Goal: Task Accomplishment & Management: Complete application form

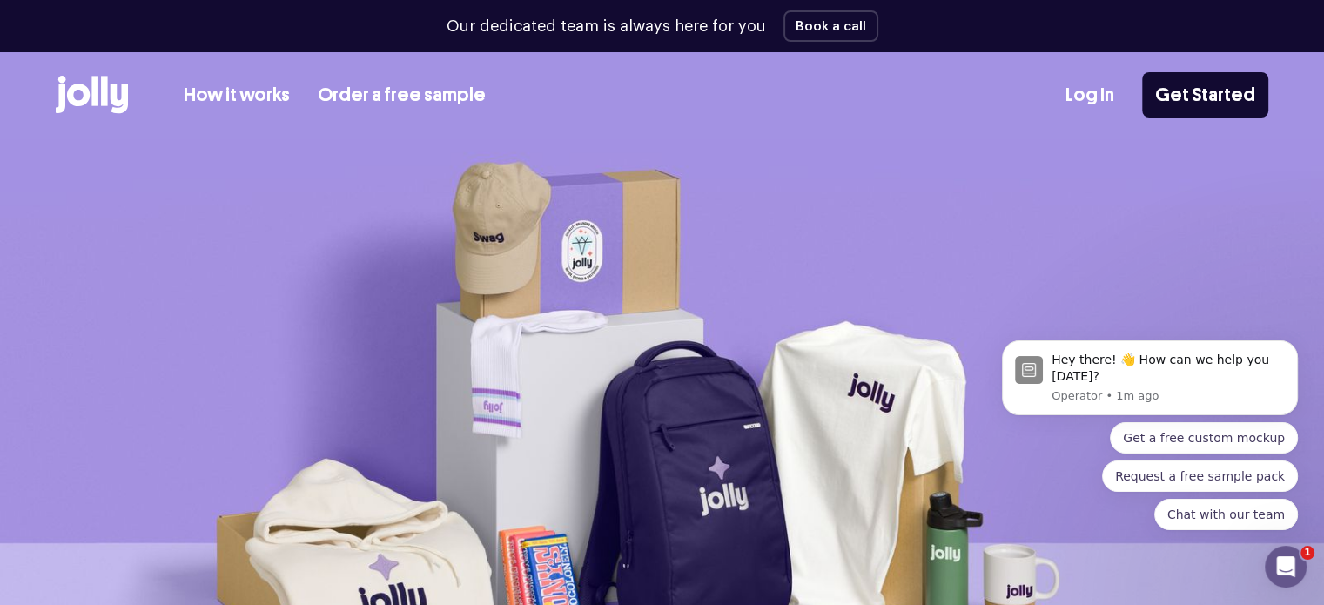
click at [1089, 97] on link "Log In" at bounding box center [1090, 95] width 49 height 29
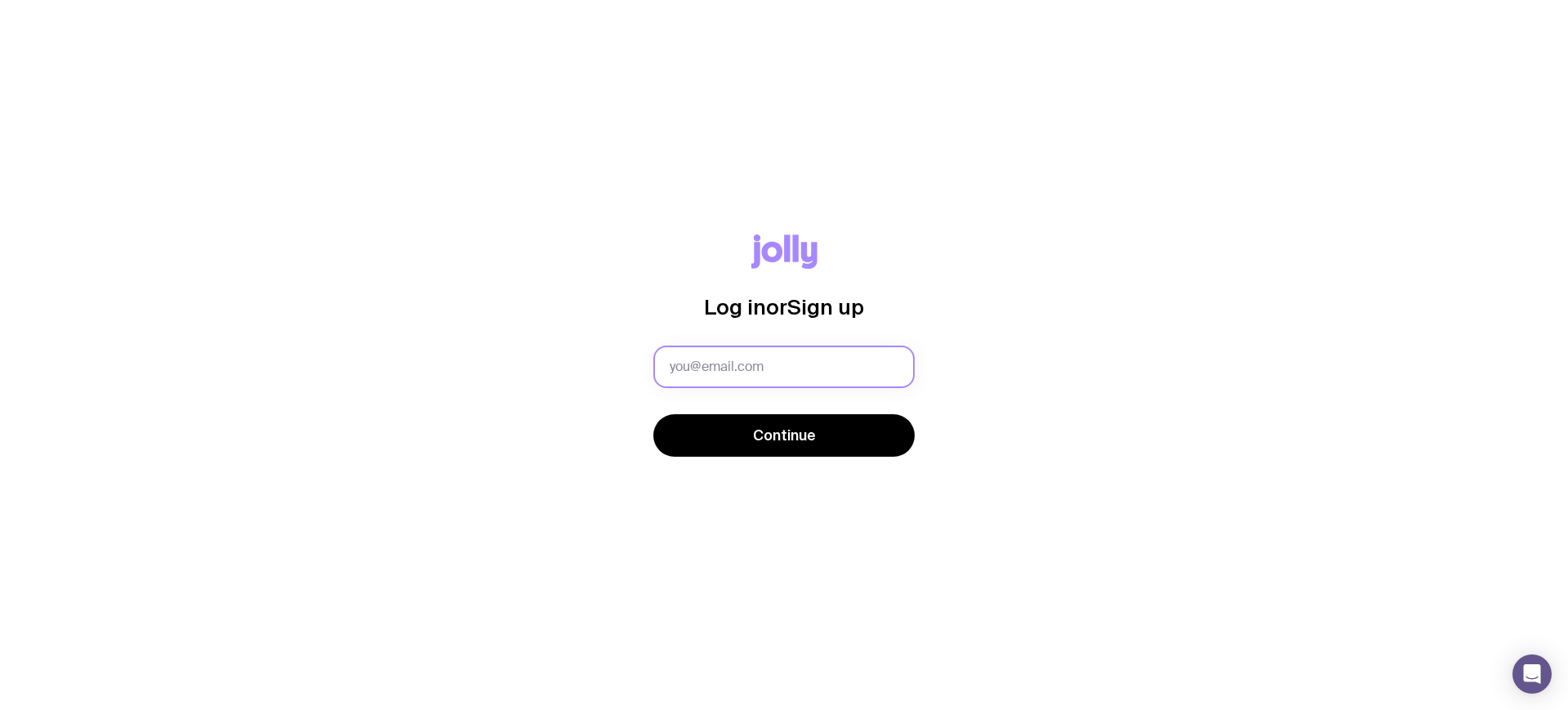
click at [765, 373] on input "text" at bounding box center [784, 366] width 262 height 42
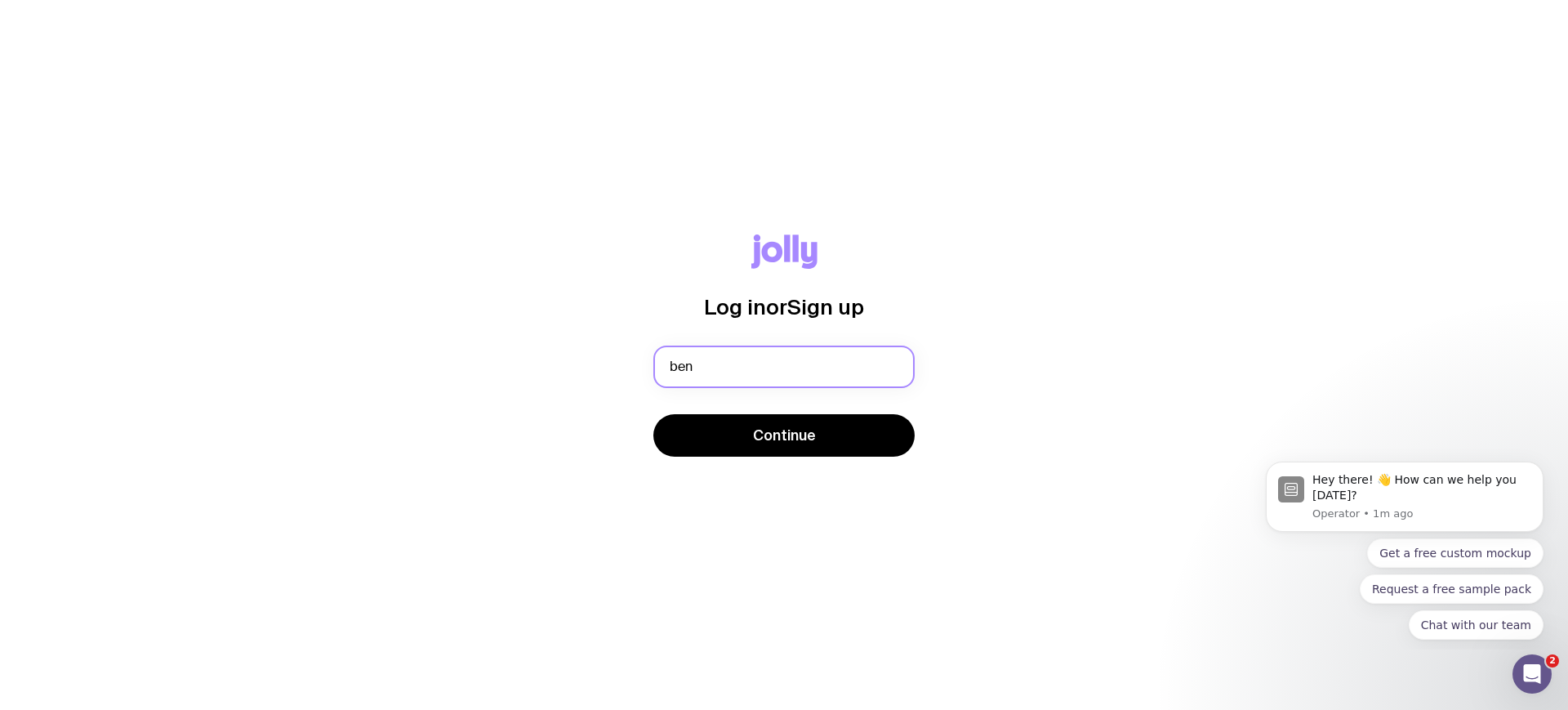
type input "[EMAIL_ADDRESS][DOMAIN_NAME]"
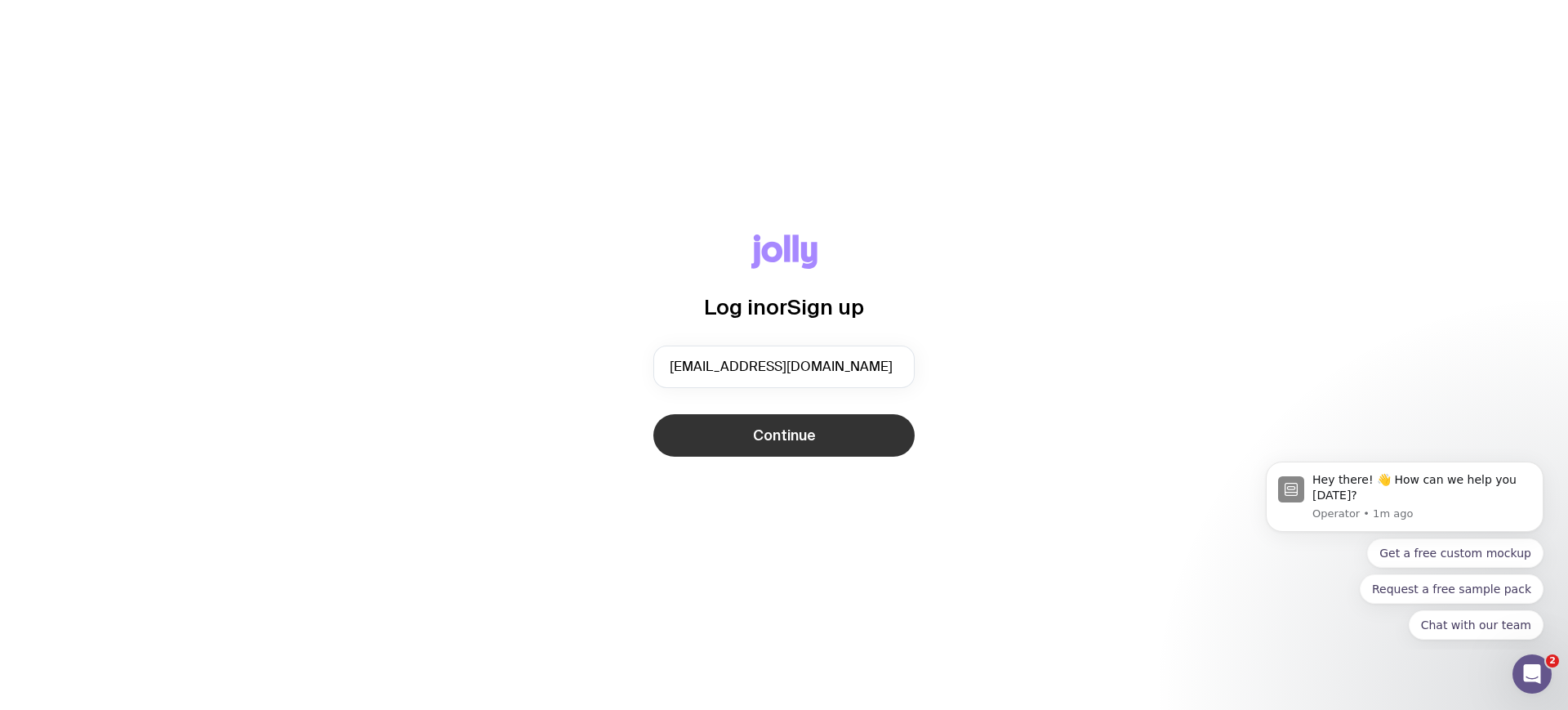
click at [799, 445] on button "Continue" at bounding box center [784, 434] width 262 height 42
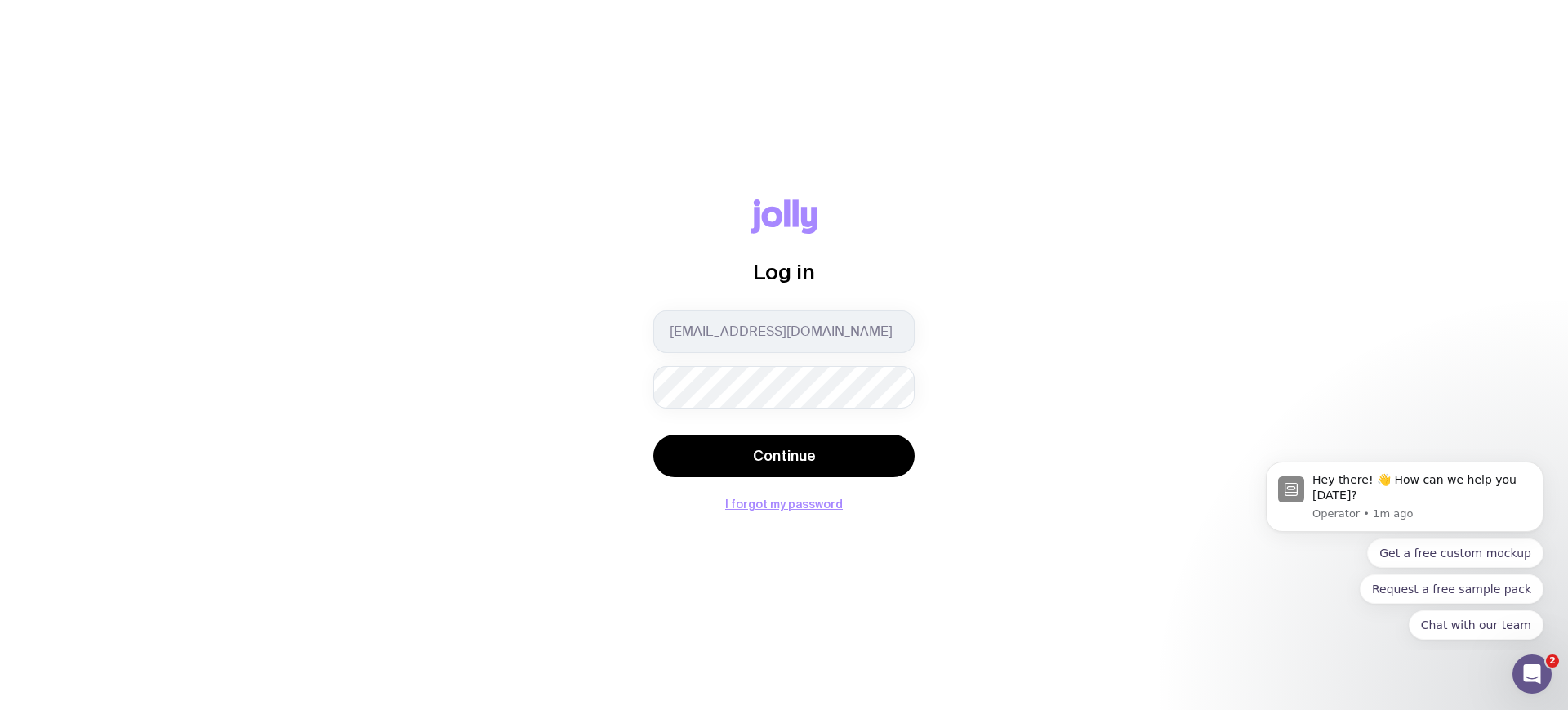
click at [654, 434] on button "Continue" at bounding box center [784, 455] width 262 height 42
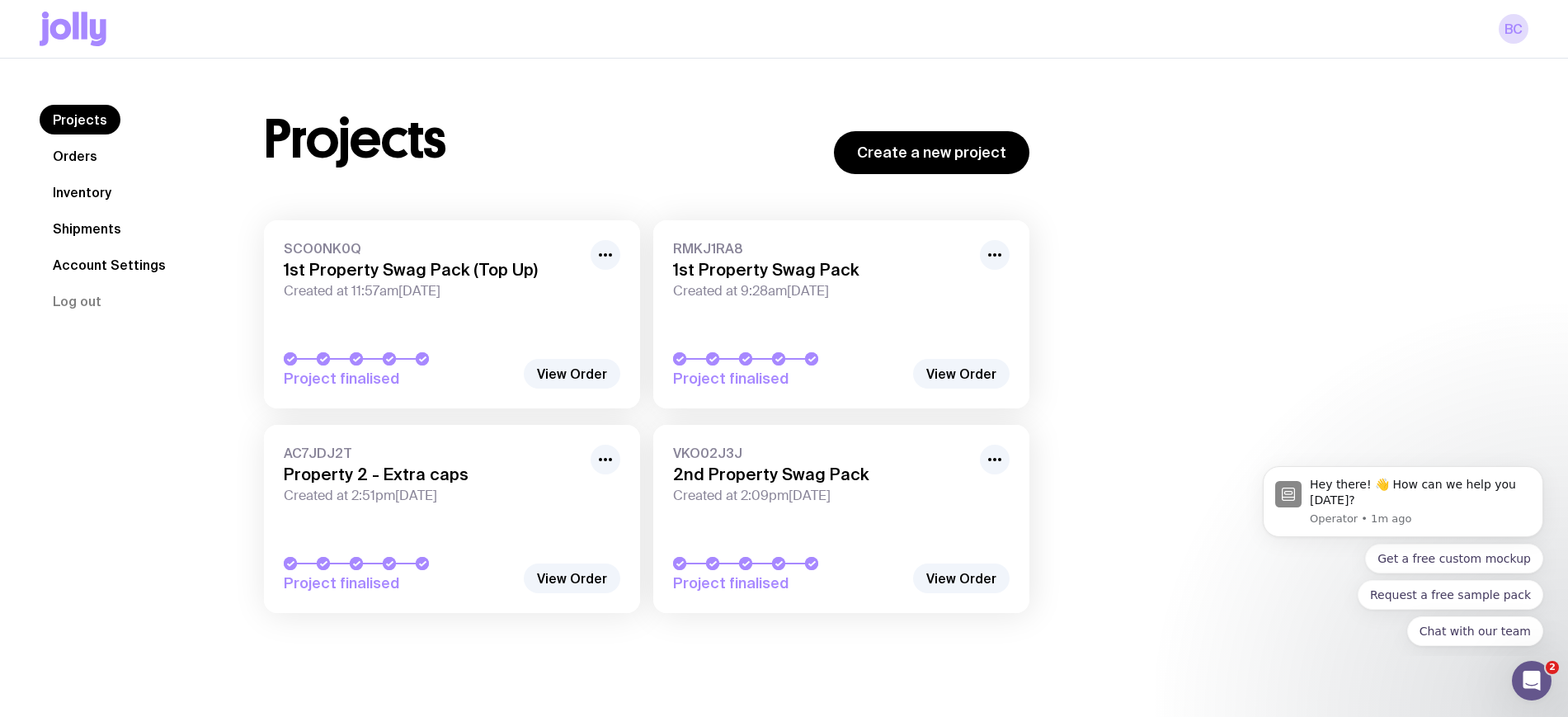
click at [81, 183] on link "Inventory" at bounding box center [82, 191] width 85 height 29
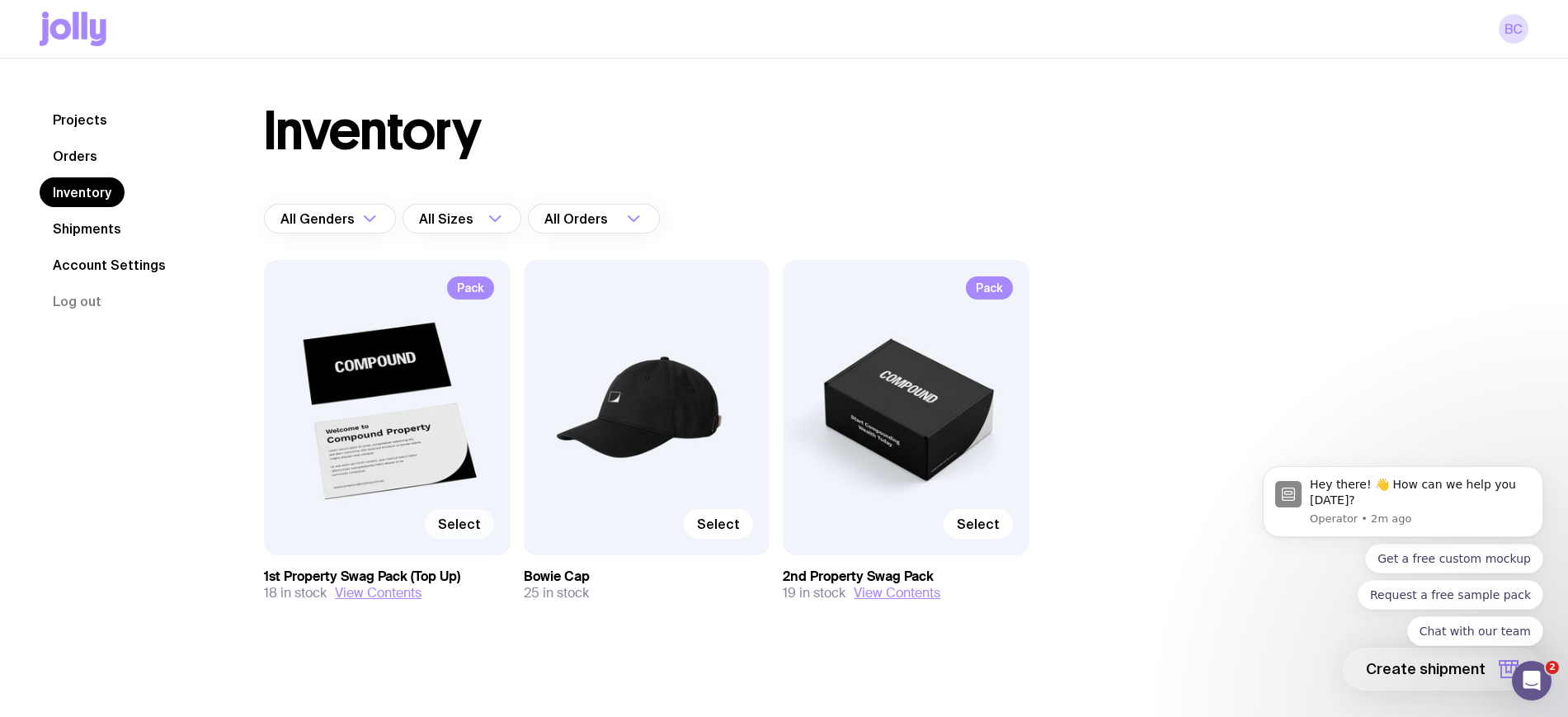
click at [464, 526] on span "Select" at bounding box center [459, 523] width 43 height 16
click at [0, 0] on input "Select" at bounding box center [0, 0] width 0 height 0
click at [1483, 667] on span "1 item" at bounding box center [1466, 669] width 42 height 20
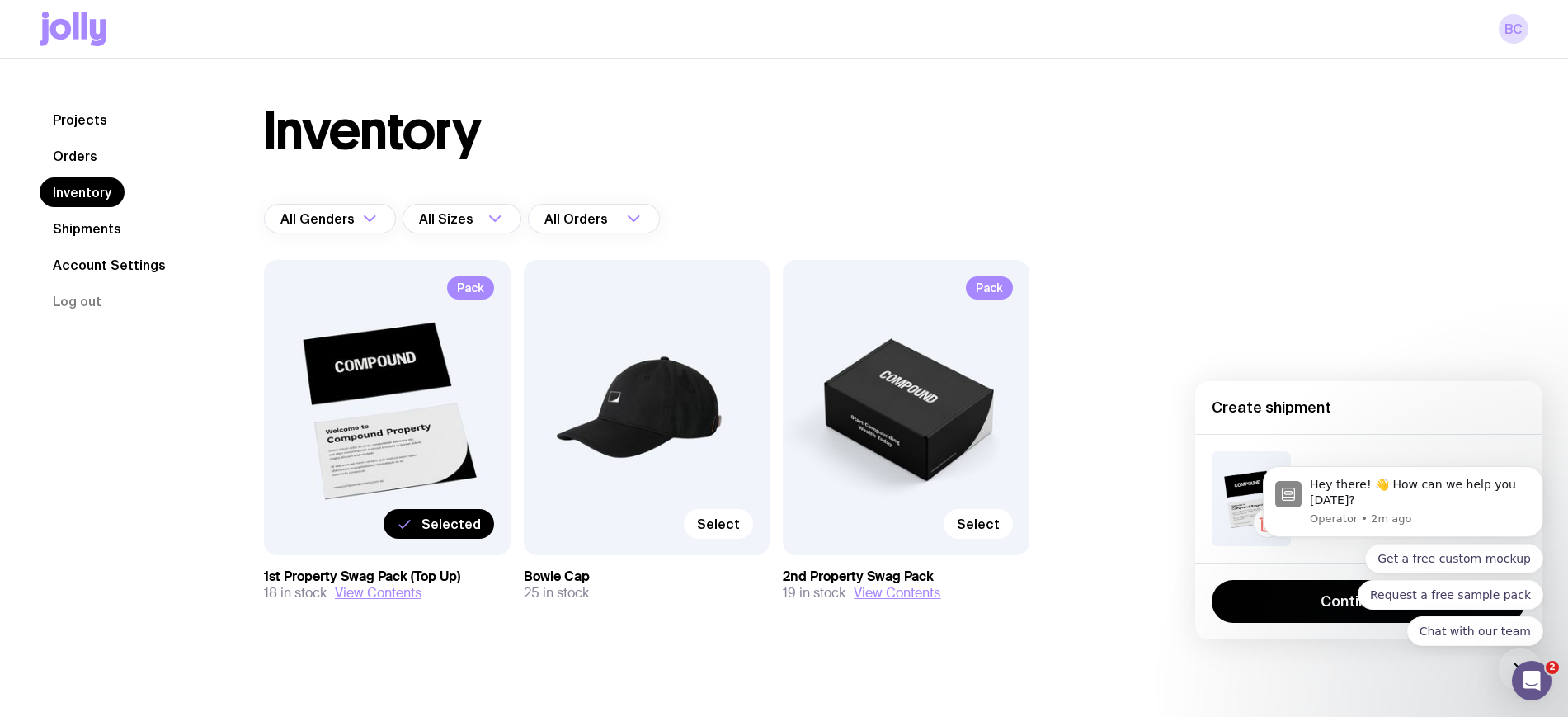
click at [1339, 603] on div "Get a free custom mockup Request a free sample pack Chat with our team" at bounding box center [1403, 595] width 280 height 102
click at [1302, 609] on div "Get a free custom mockup Request a free sample pack Chat with our team" at bounding box center [1403, 595] width 280 height 102
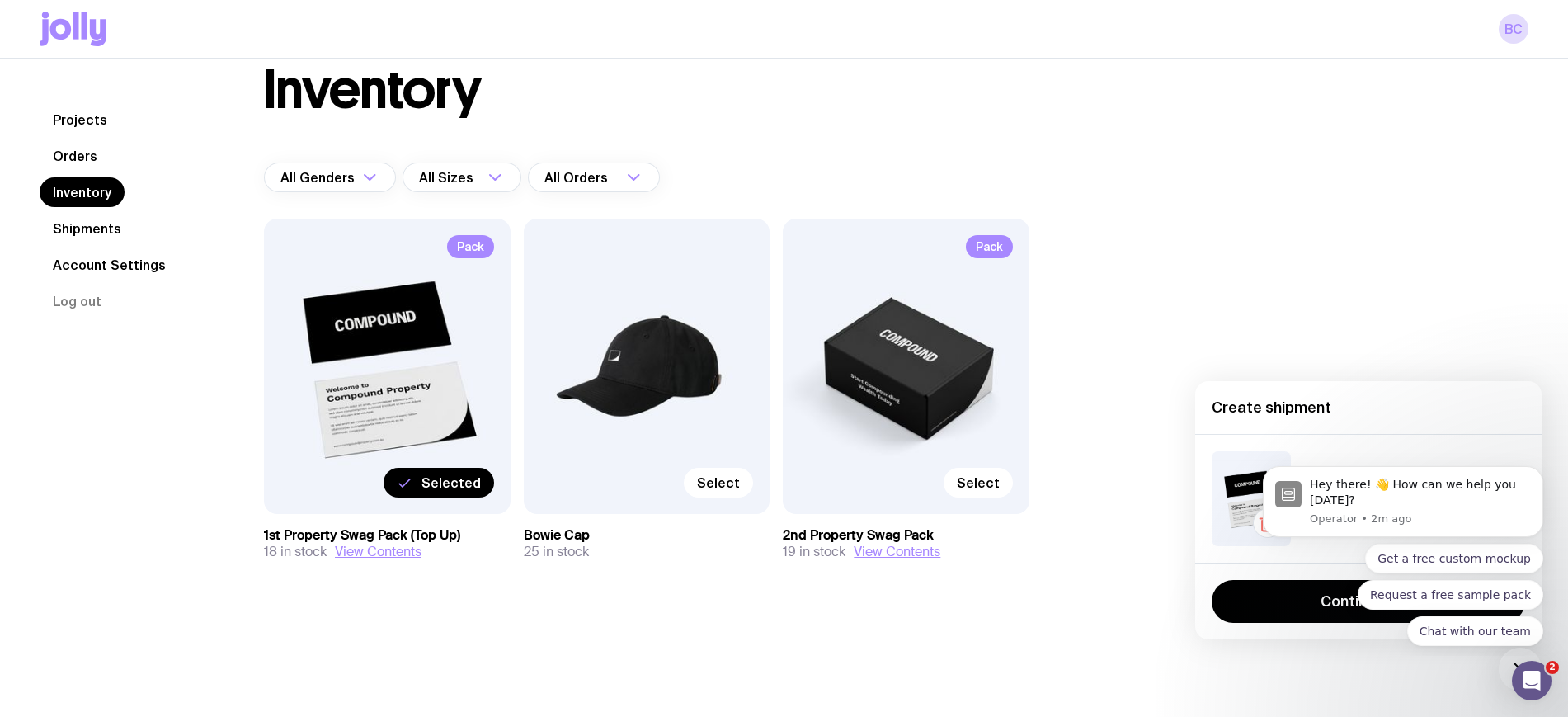
scroll to position [59, 0]
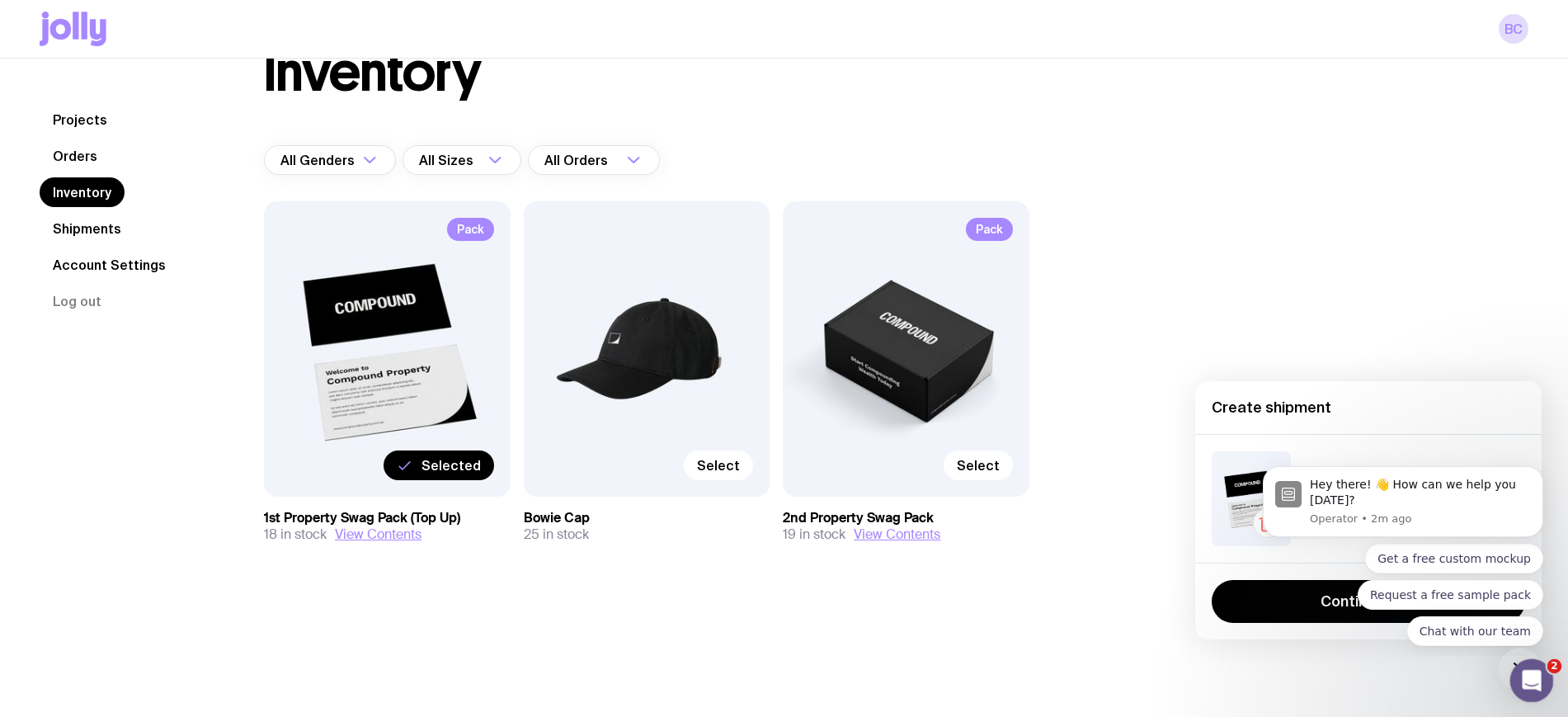
click at [1548, 688] on div "Open Intercom Messenger" at bounding box center [1529, 678] width 40 height 40
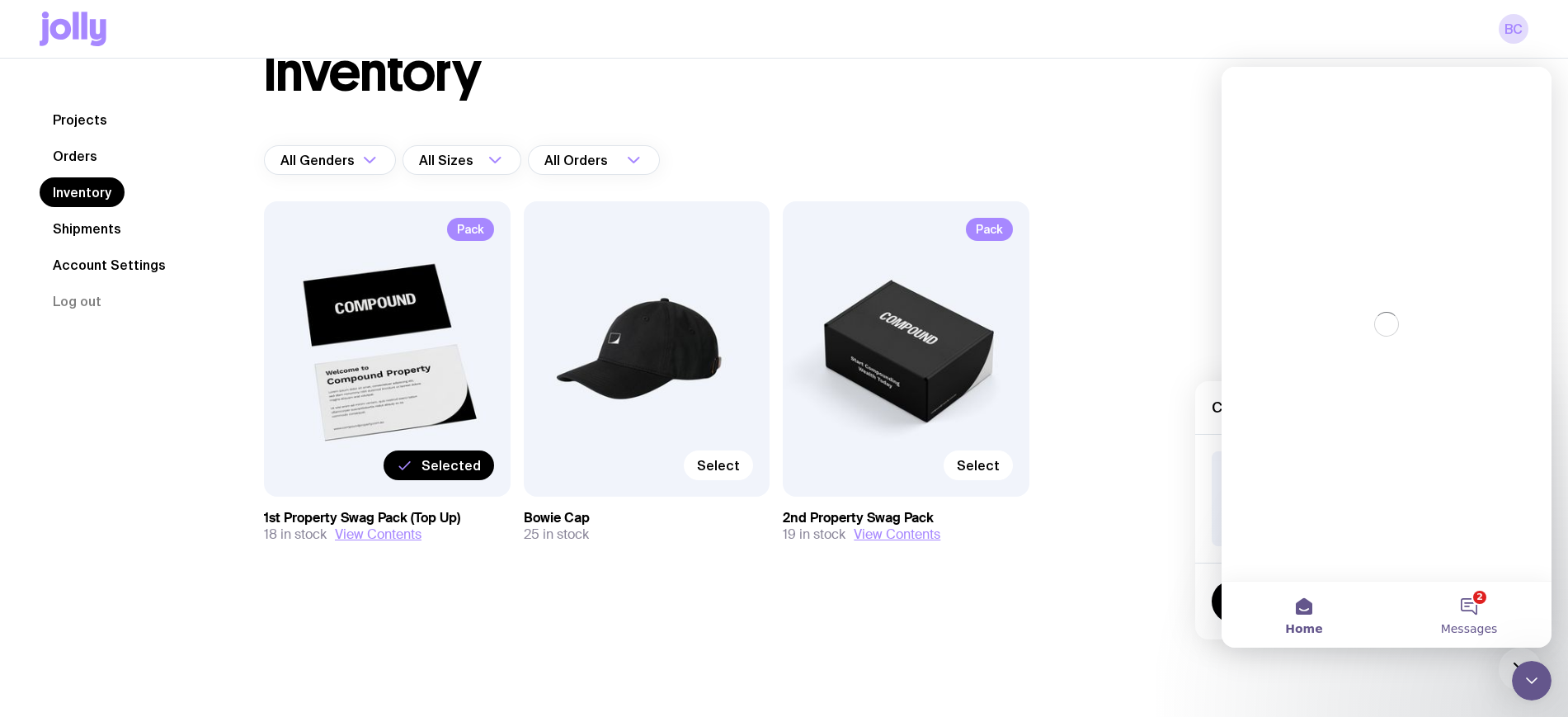
scroll to position [0, 0]
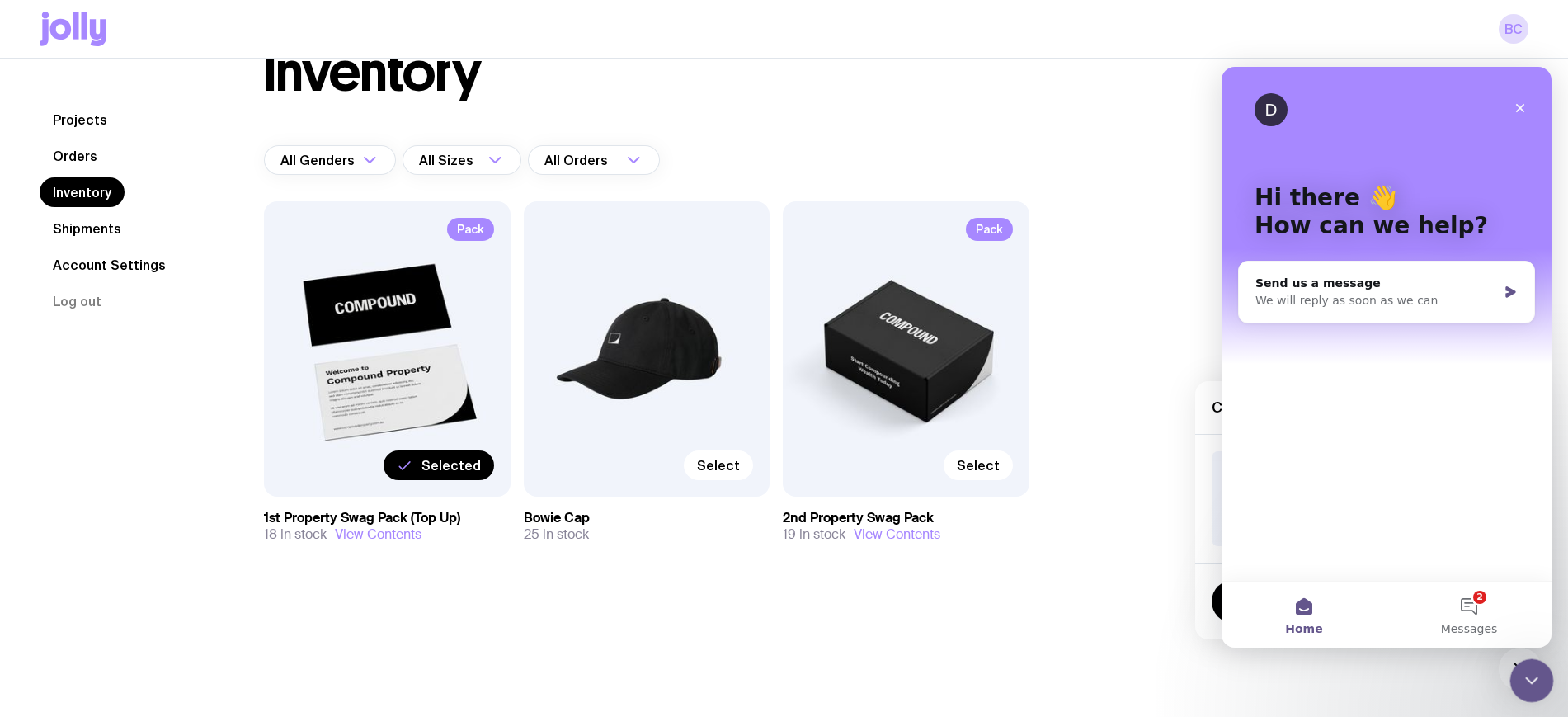
click at [1537, 658] on div "Close Intercom Messenger" at bounding box center [1529, 678] width 40 height 40
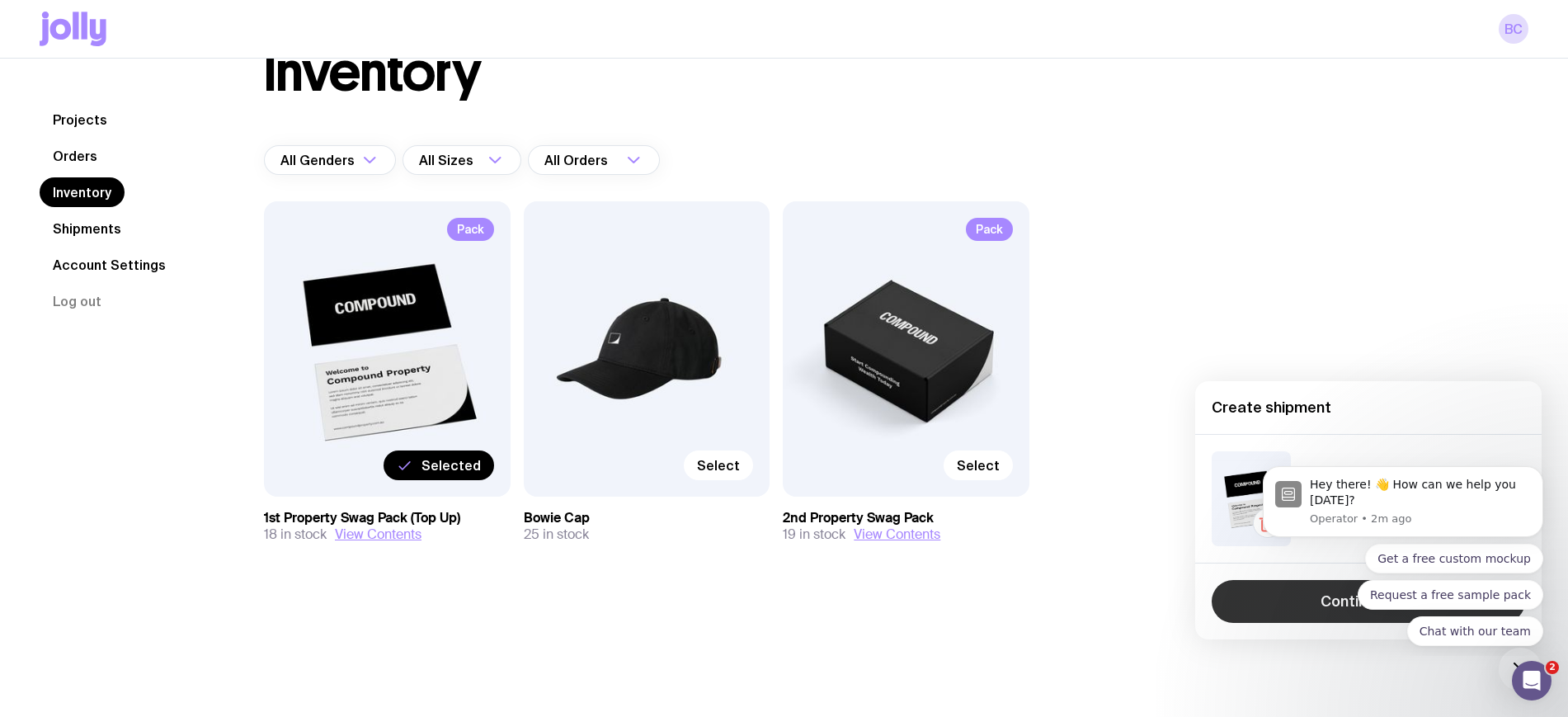
click at [1466, 584] on button "Request a free sample pack" at bounding box center [1451, 594] width 186 height 29
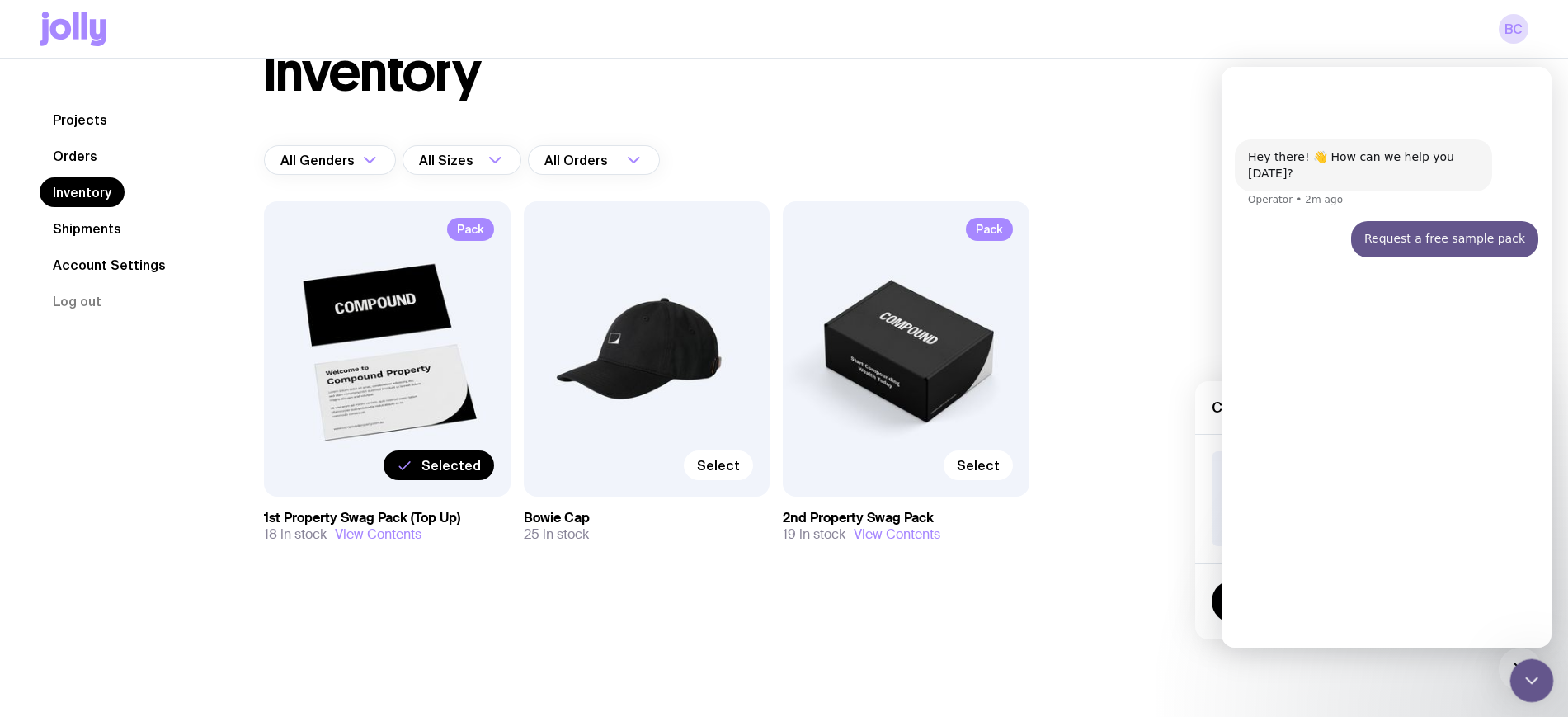
click at [1547, 673] on div "Close Intercom Messenger" at bounding box center [1529, 678] width 40 height 40
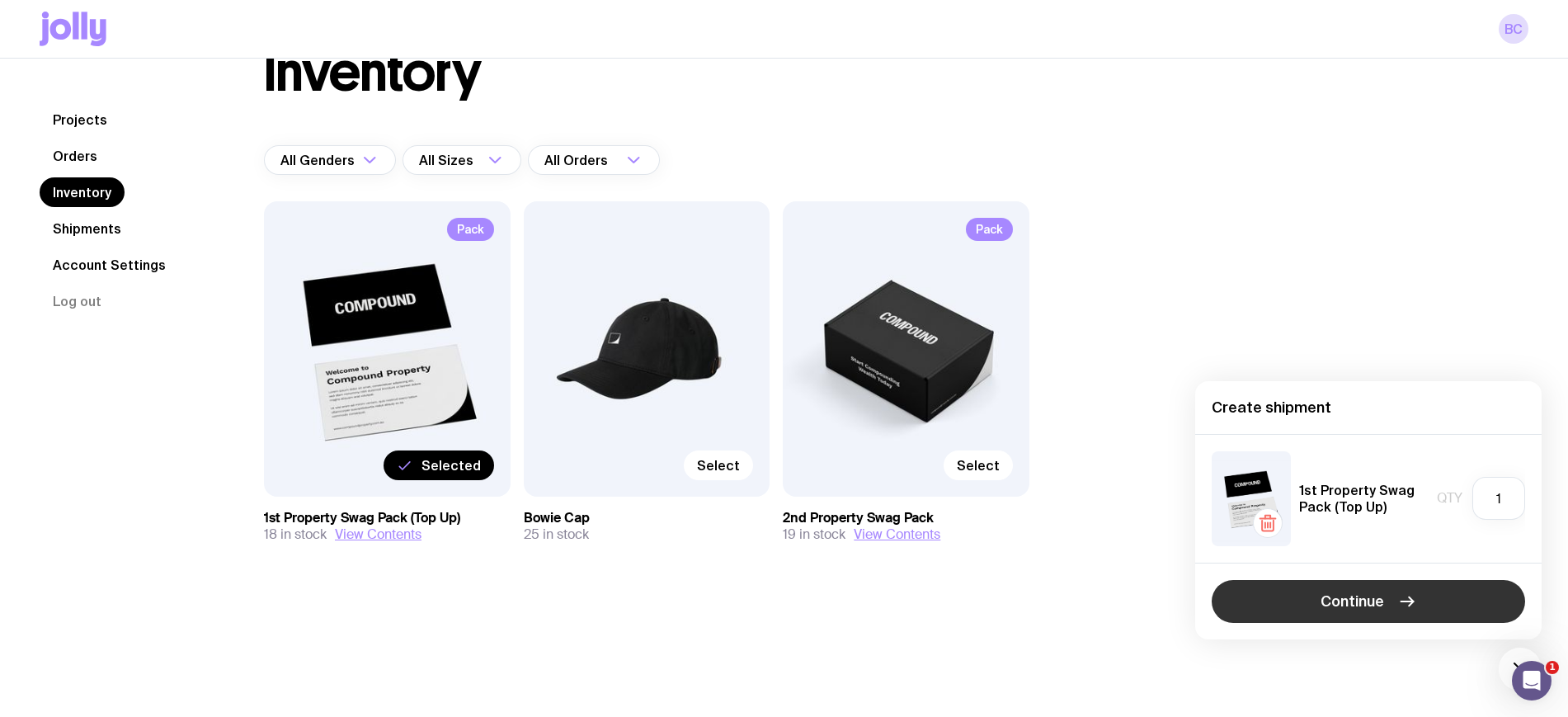
click at [1334, 607] on span "Continue" at bounding box center [1352, 600] width 63 height 20
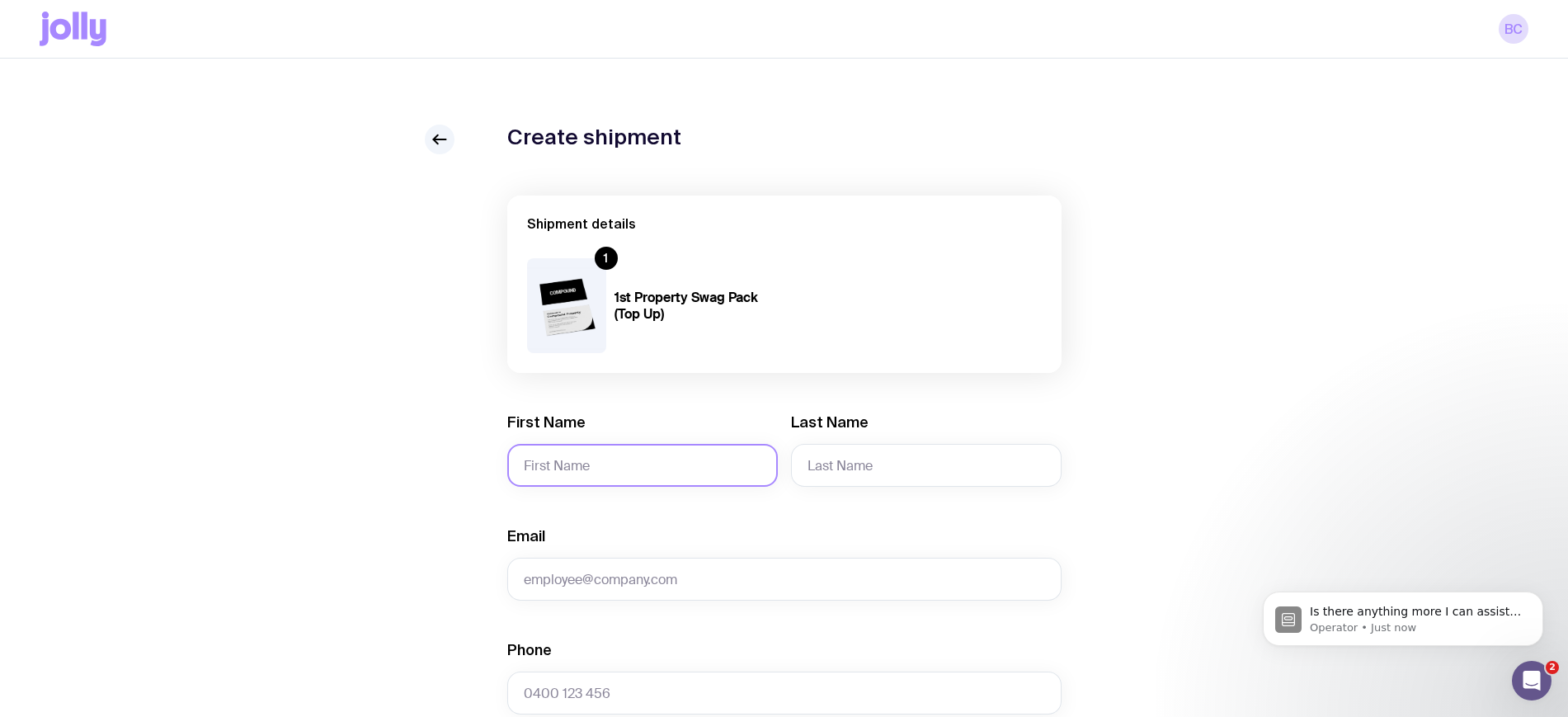
click at [576, 471] on input "First Name" at bounding box center [643, 464] width 271 height 43
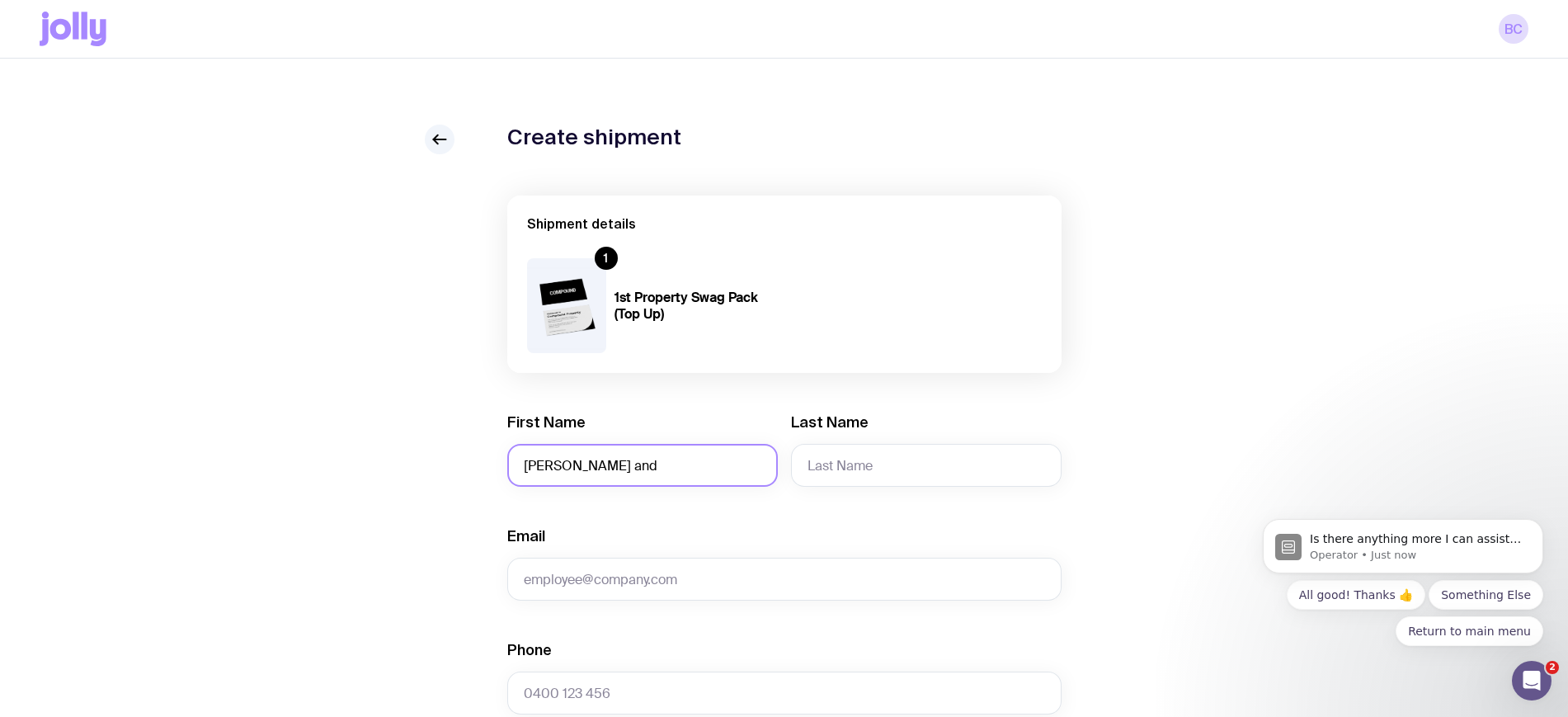
type input "[PERSON_NAME] and"
type input "Melina"
click at [1529, 689] on icon "Open Intercom Messenger" at bounding box center [1529, 678] width 27 height 27
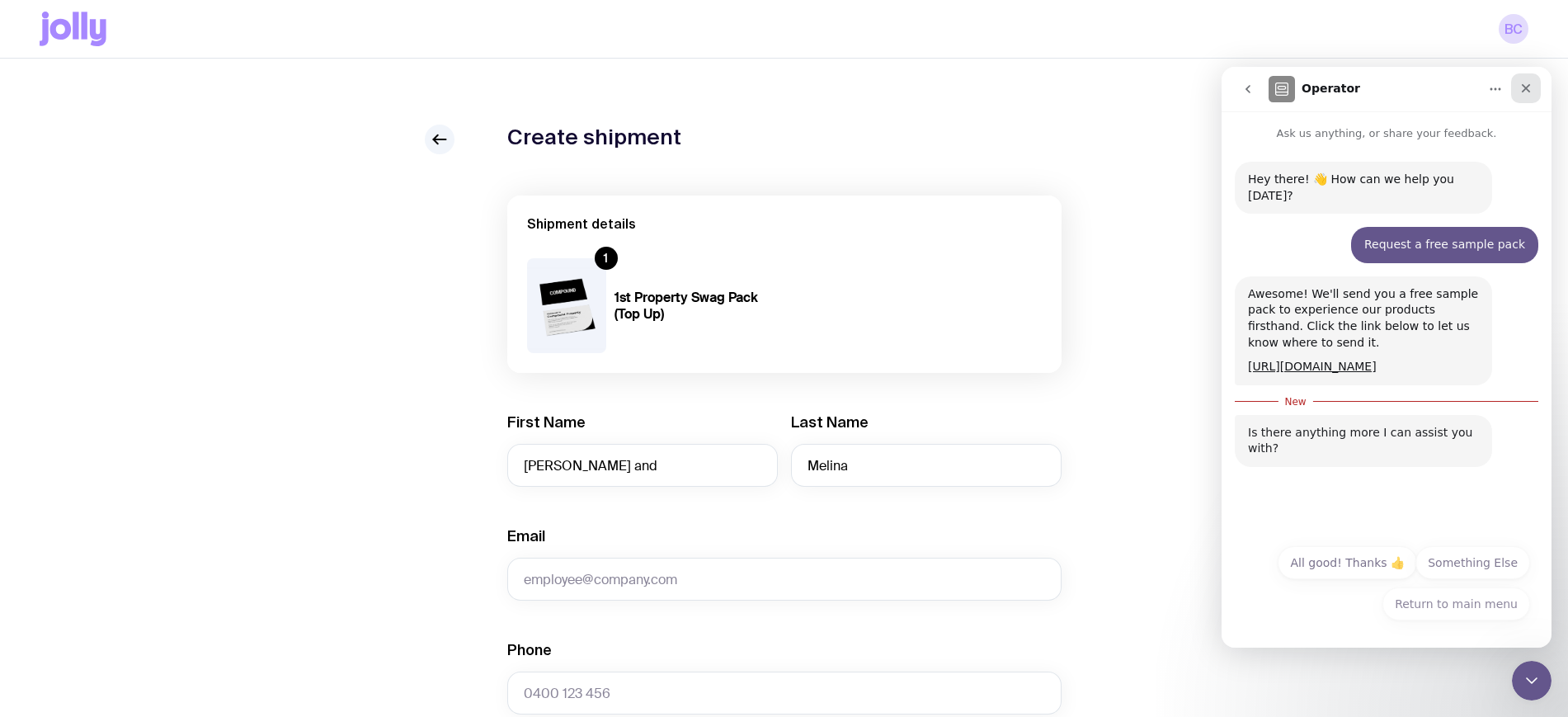
click at [1523, 89] on icon "Close" at bounding box center [1526, 88] width 13 height 13
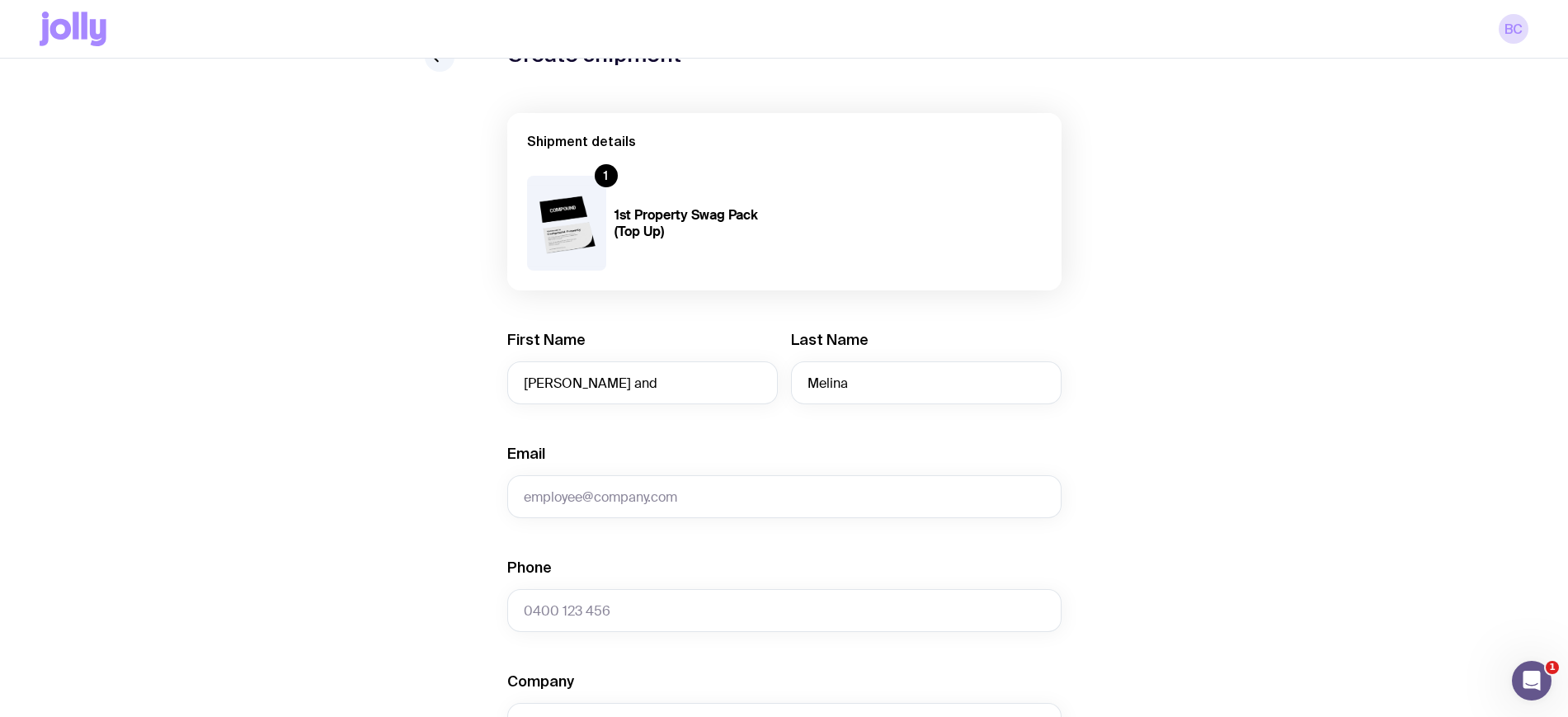
scroll to position [206, 0]
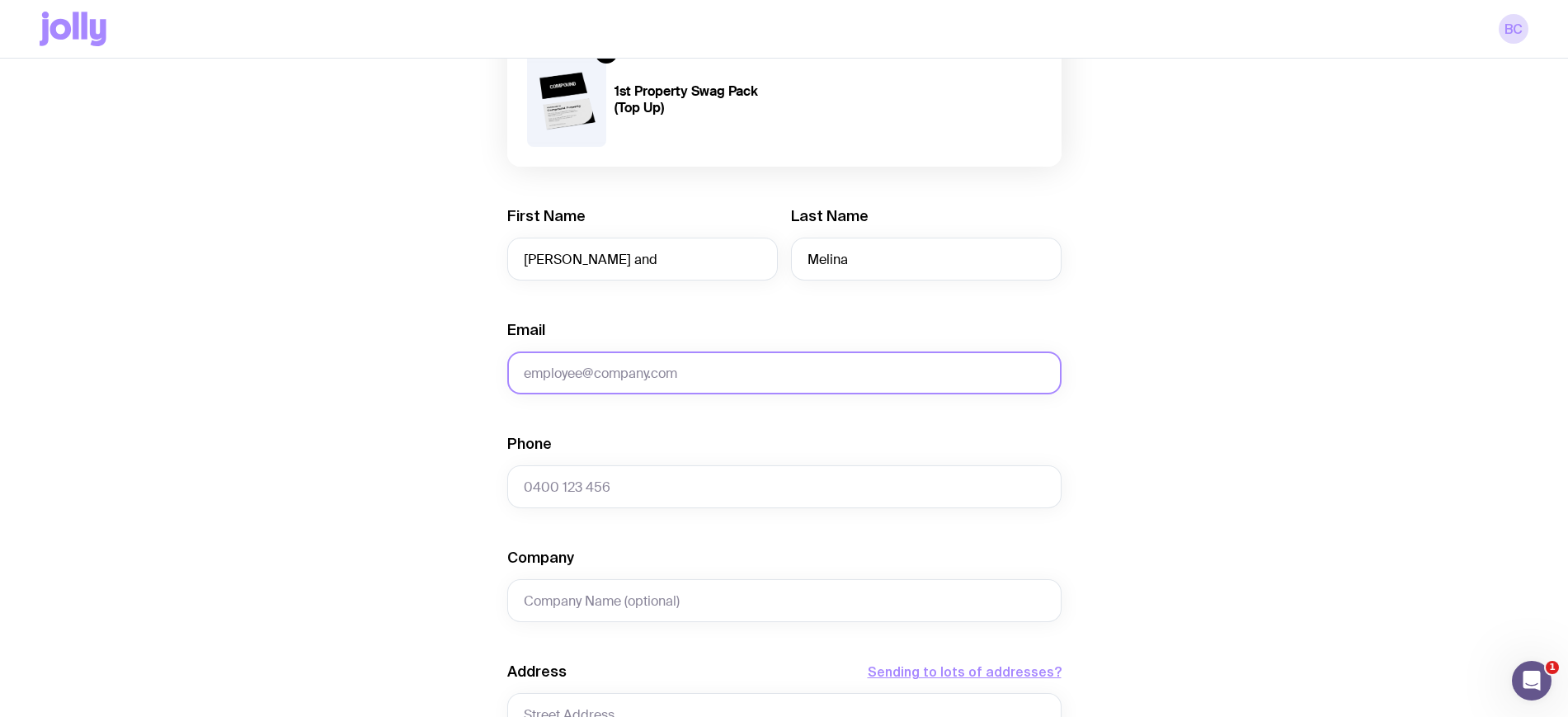
click at [568, 378] on input "Email" at bounding box center [784, 372] width 554 height 43
paste input "[EMAIL_ADDRESS][DOMAIN_NAME]"
type input "[EMAIL_ADDRESS][DOMAIN_NAME]"
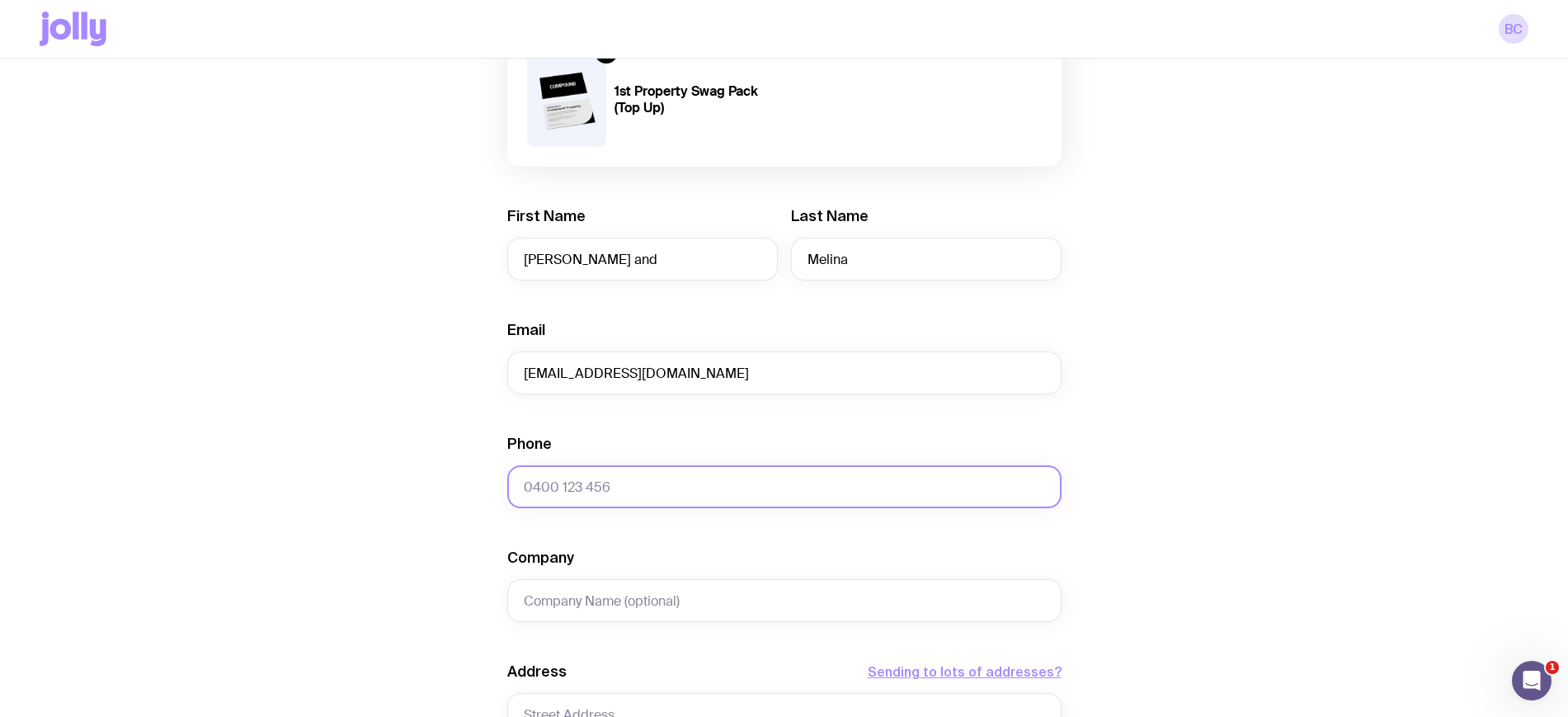
click at [565, 484] on input "Phone" at bounding box center [784, 486] width 554 height 43
paste input "0424651018"
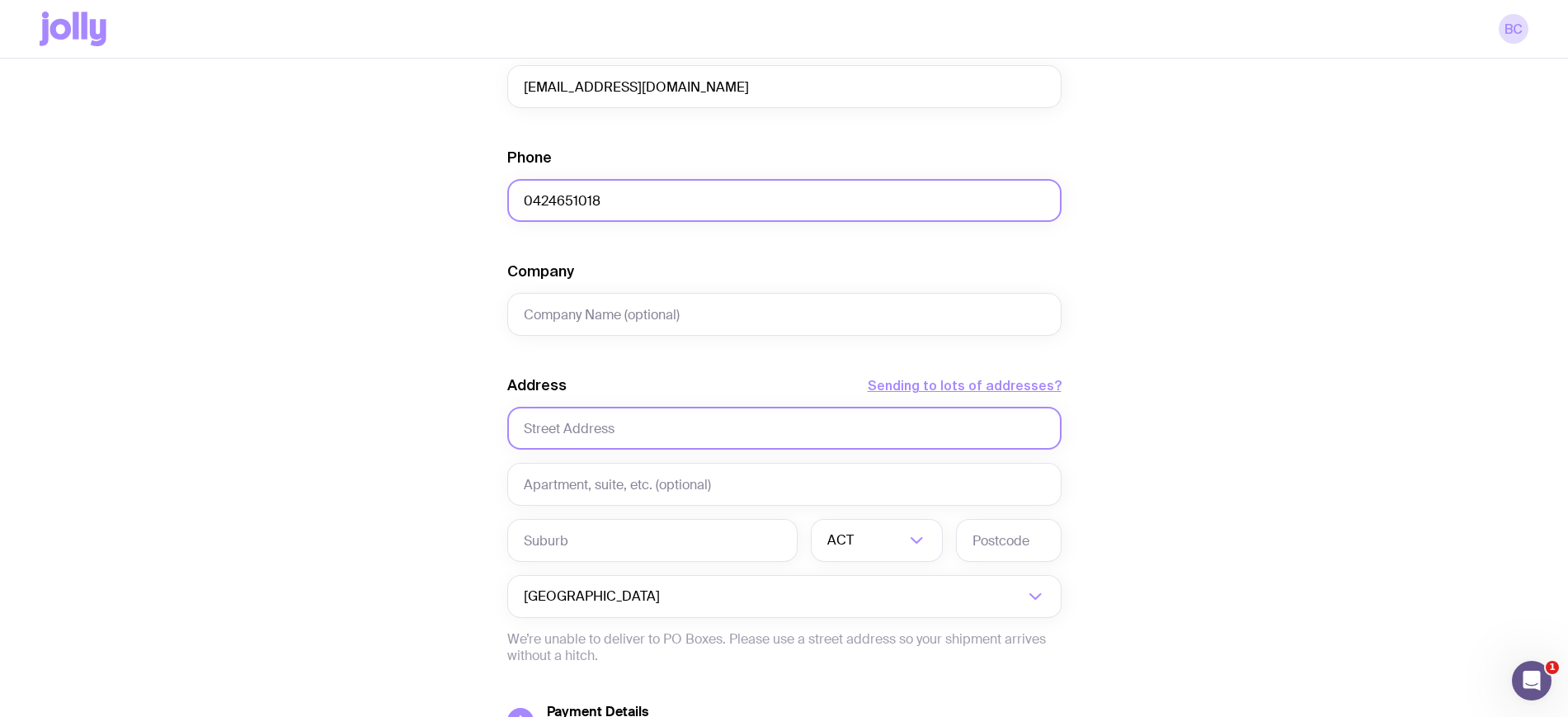
scroll to position [618, 0]
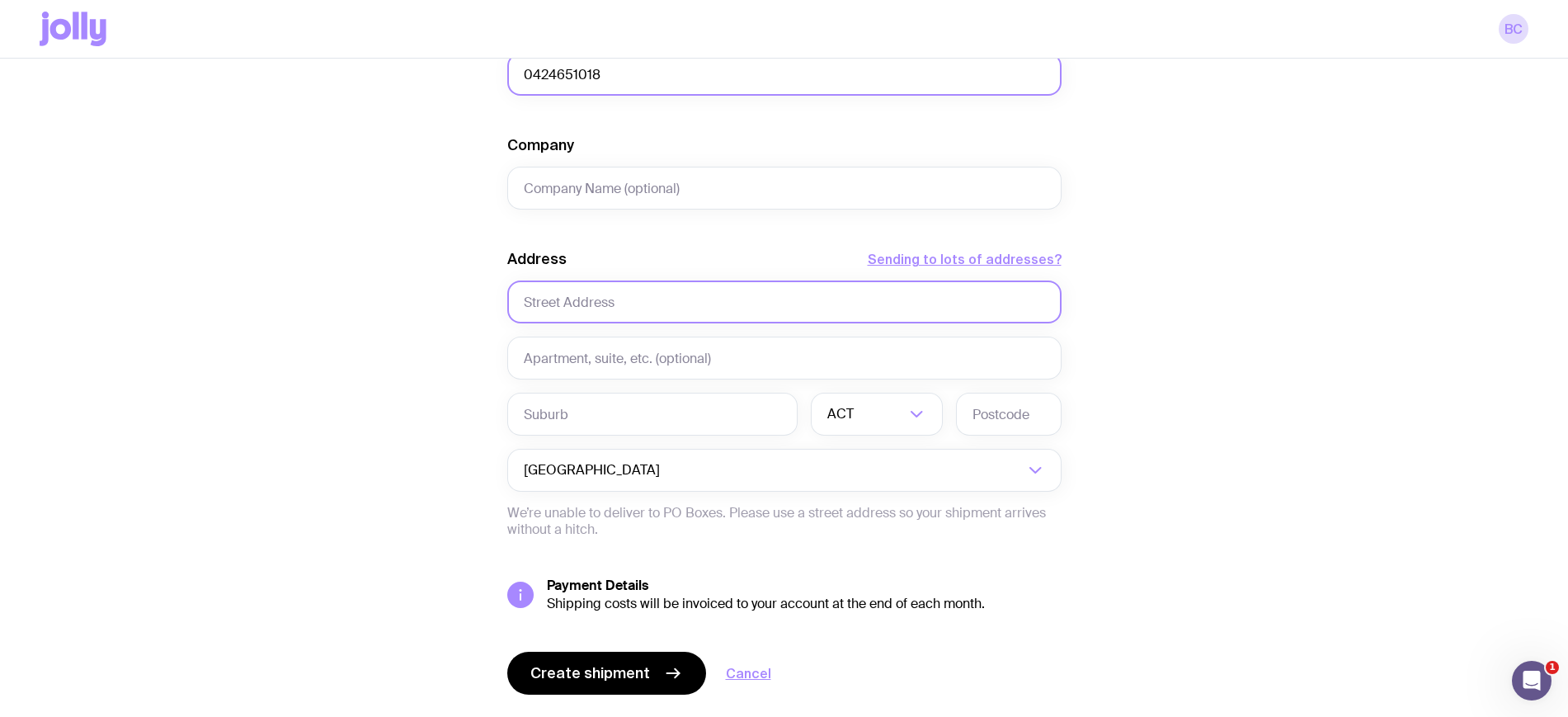
type input "0424651018"
click at [585, 291] on input "text" at bounding box center [784, 301] width 554 height 43
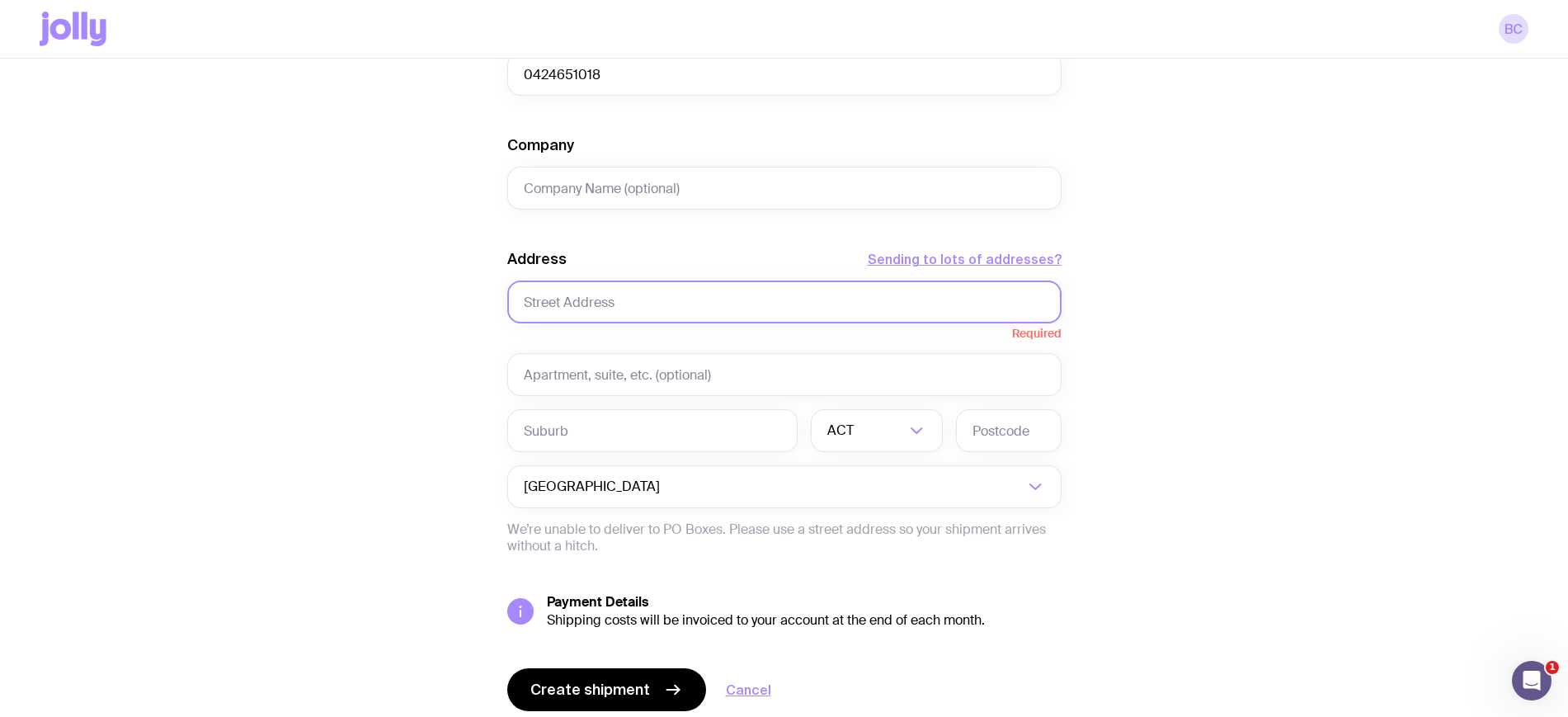
paste input "1/35 O'Brien Stree"
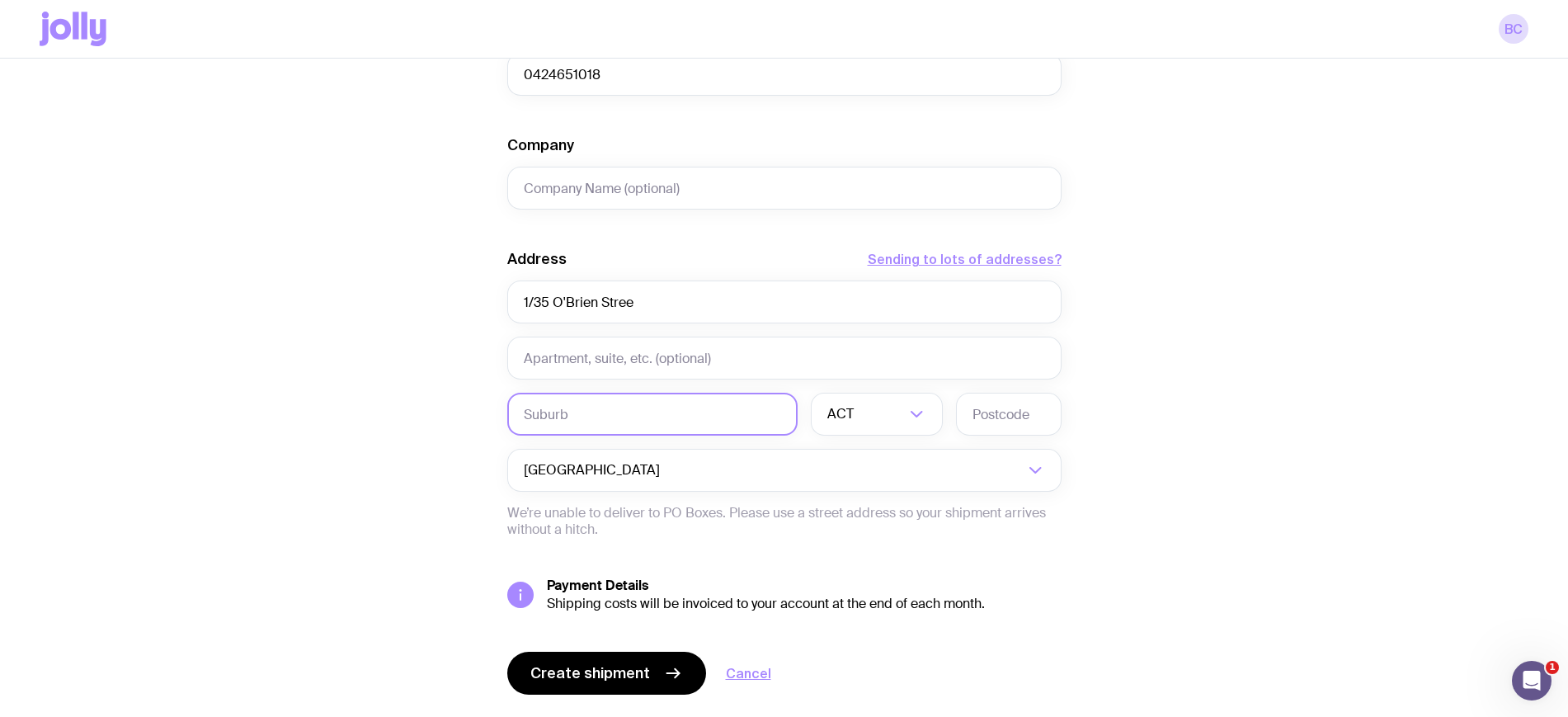
click at [604, 407] on input "text" at bounding box center [653, 413] width 291 height 43
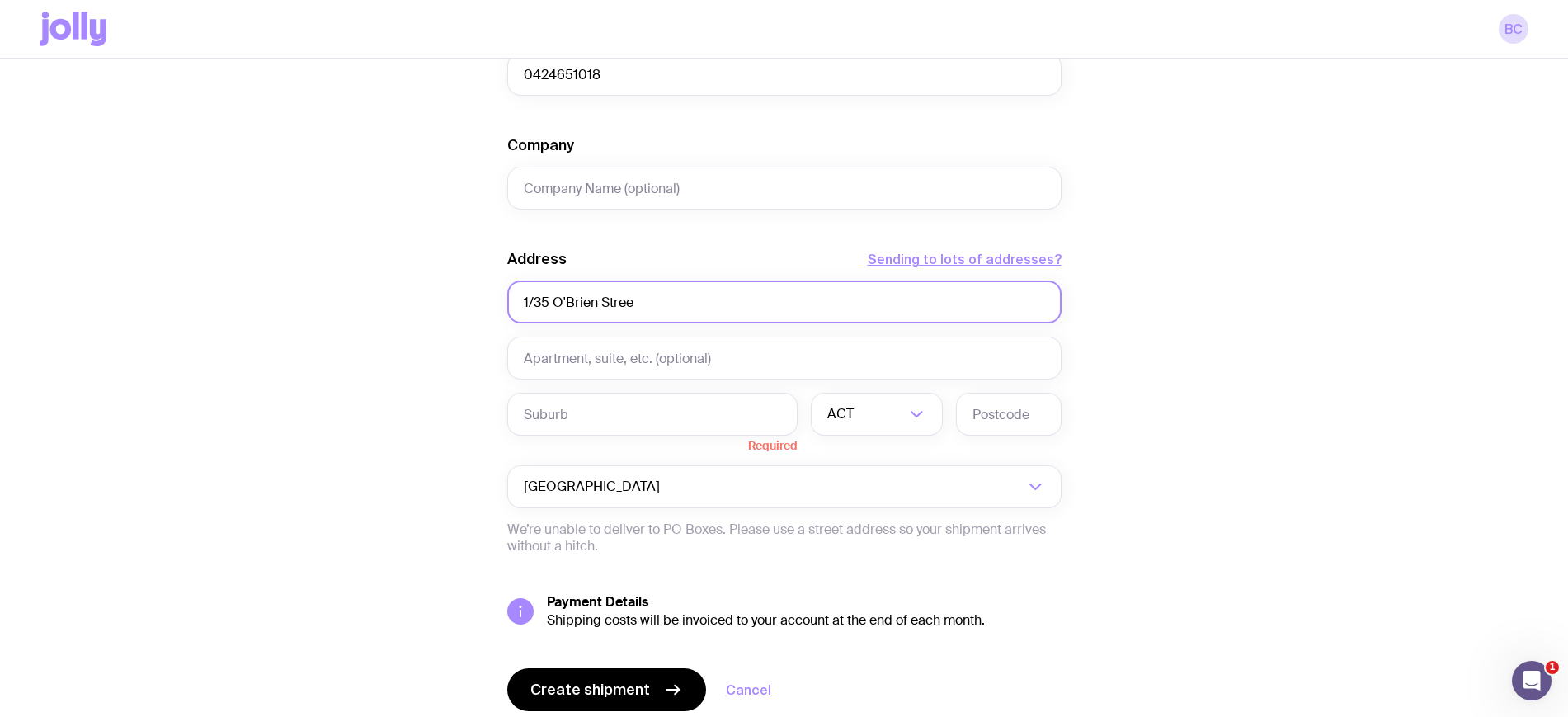
click at [683, 298] on input "1/35 O'Brien Stree" at bounding box center [784, 301] width 554 height 43
type input "[STREET_ADDRESS]"
click at [606, 409] on input "text" at bounding box center [653, 413] width 291 height 43
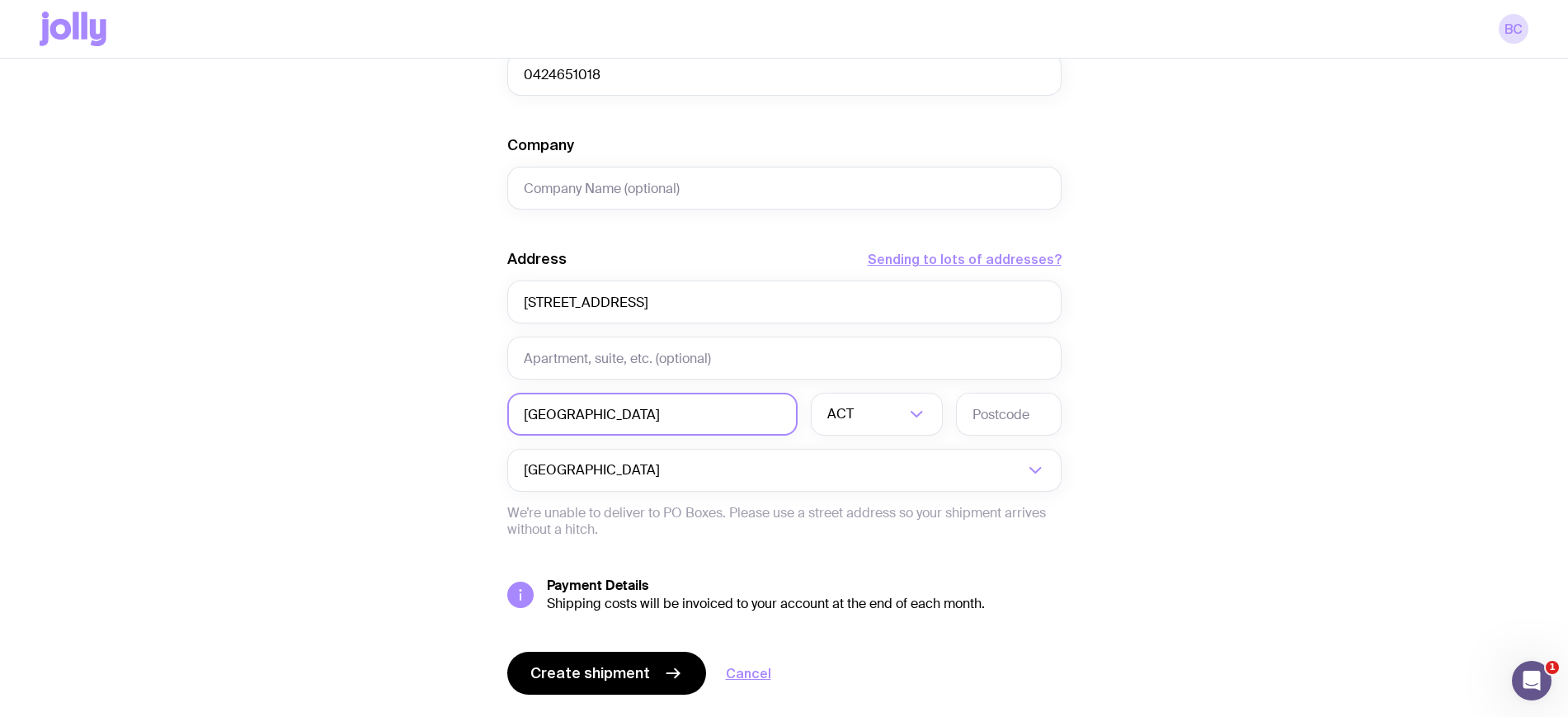
type input "[GEOGRAPHIC_DATA]"
click at [883, 505] on li "[GEOGRAPHIC_DATA]" at bounding box center [877, 499] width 131 height 35
click at [983, 432] on input "text" at bounding box center [1008, 413] width 105 height 43
type input "2026"
click at [1202, 418] on div "Create shipment Shipment details 1 1st Property Swag Pack (Top Up) First Name […" at bounding box center [784, 133] width 1489 height 1254
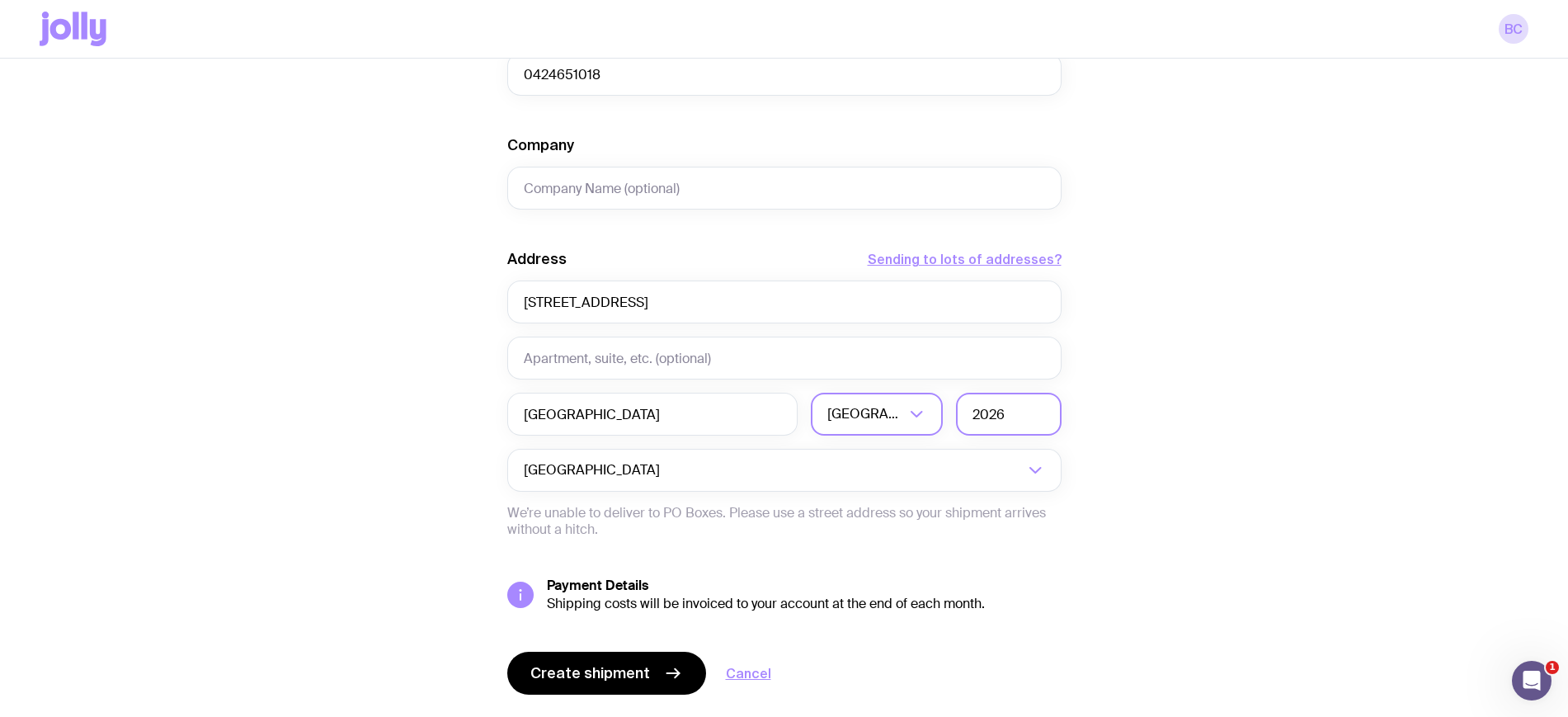
scroll to position [662, 0]
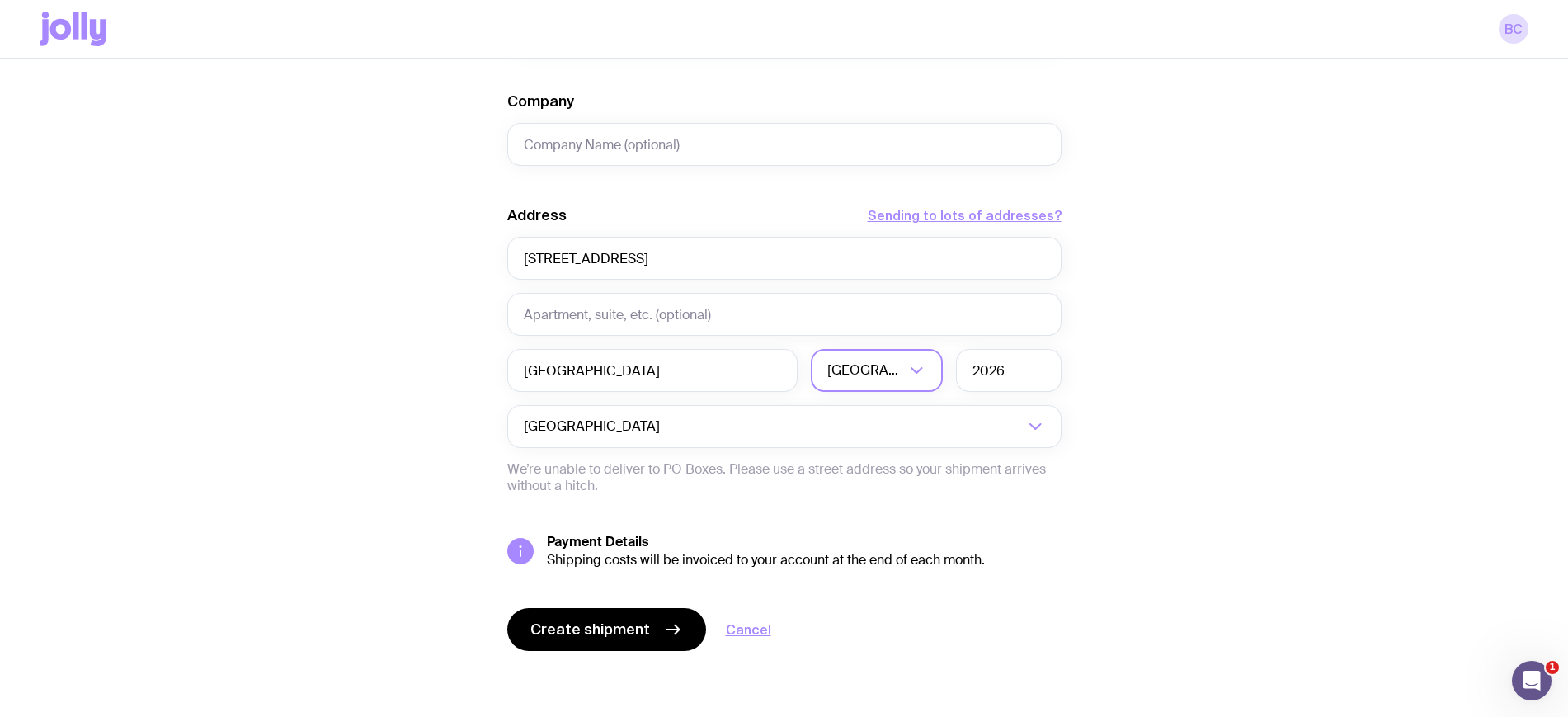
drag, startPoint x: 676, startPoint y: 635, endPoint x: 713, endPoint y: 610, distance: 44.7
click at [676, 635] on icon "submit" at bounding box center [673, 629] width 20 height 20
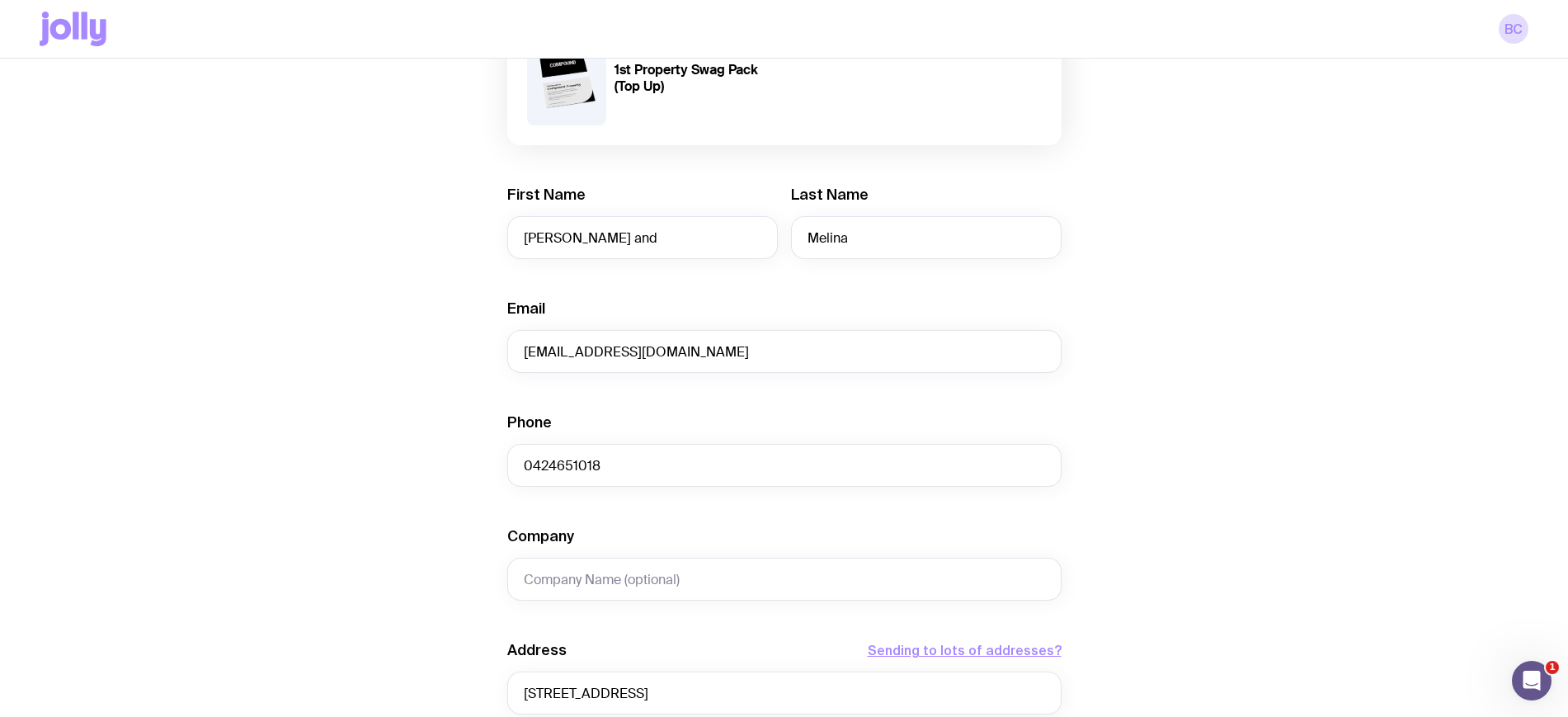
scroll to position [147, 0]
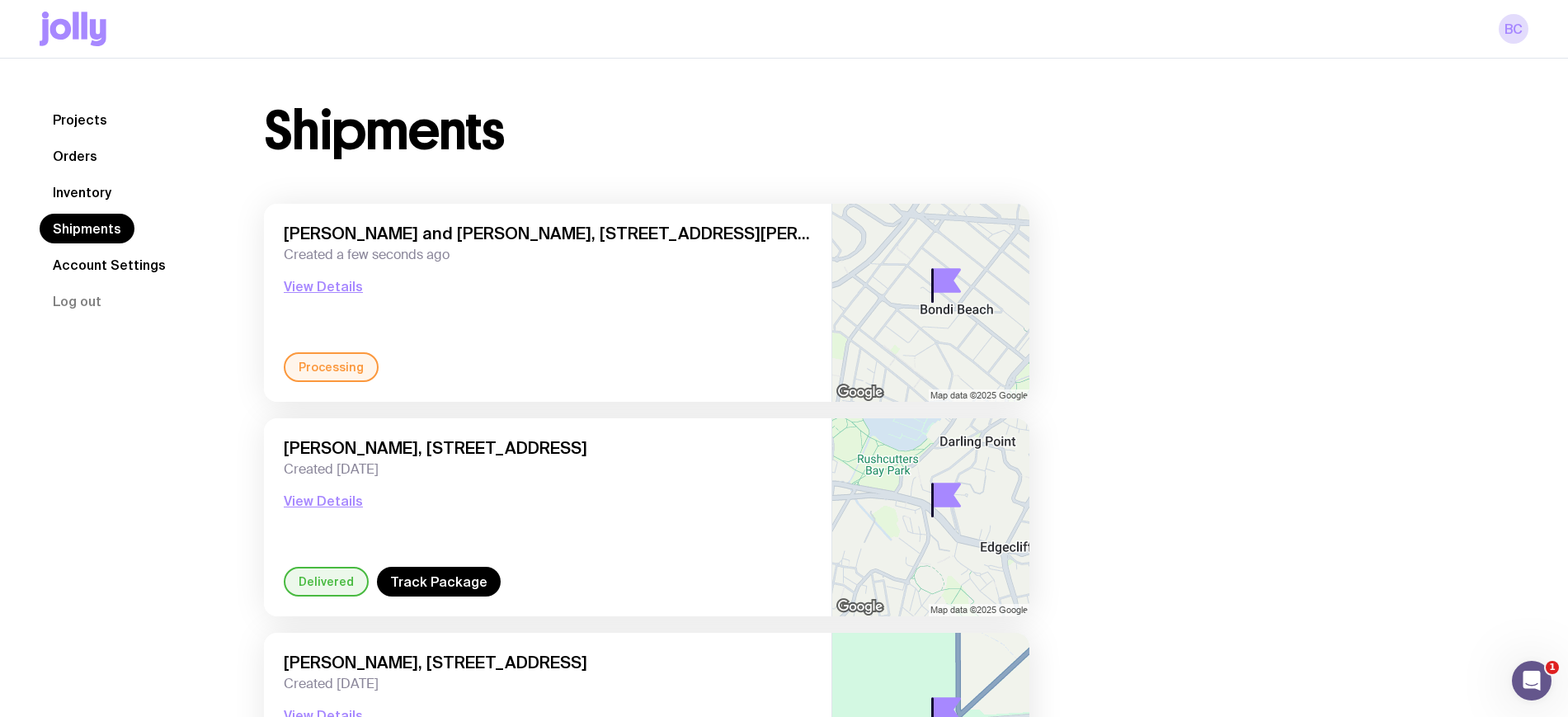
scroll to position [33, 0]
